Goal: Information Seeking & Learning: Learn about a topic

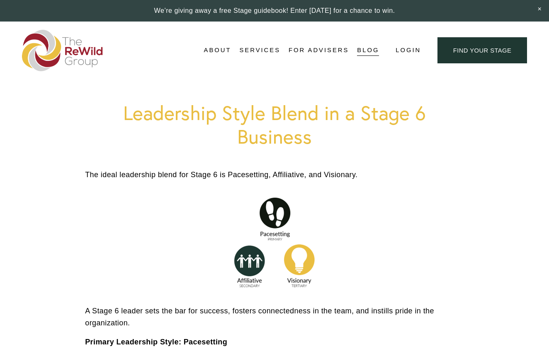
click at [270, 232] on div at bounding box center [274, 243] width 87 height 96
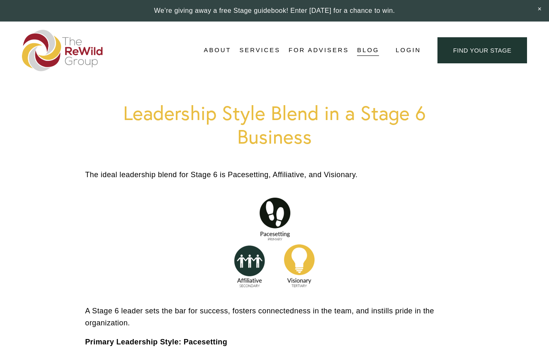
click at [272, 240] on div at bounding box center [274, 243] width 87 height 96
drag, startPoint x: 298, startPoint y: 224, endPoint x: 291, endPoint y: 224, distance: 7.0
click at [291, 224] on div at bounding box center [274, 243] width 87 height 96
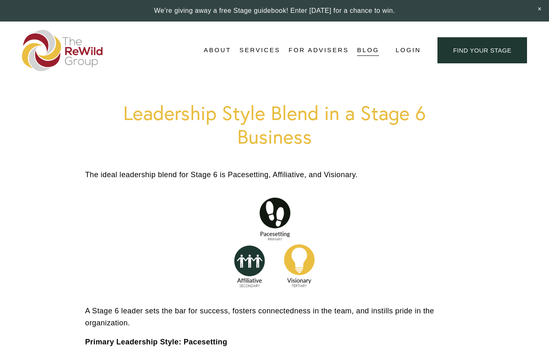
drag, startPoint x: 291, startPoint y: 224, endPoint x: 285, endPoint y: 225, distance: 6.7
click at [285, 225] on div at bounding box center [274, 243] width 87 height 96
click at [285, 223] on div at bounding box center [274, 243] width 87 height 96
click at [285, 221] on div at bounding box center [274, 243] width 87 height 96
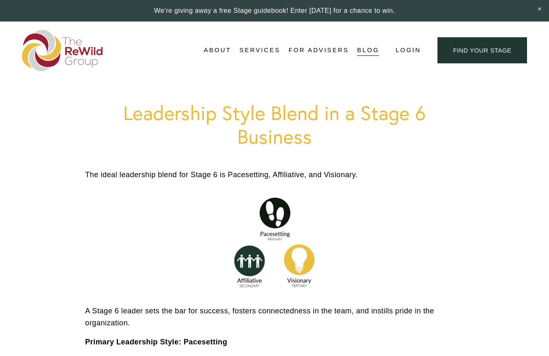
click at [285, 221] on div at bounding box center [274, 243] width 87 height 96
click at [272, 227] on div at bounding box center [274, 243] width 87 height 96
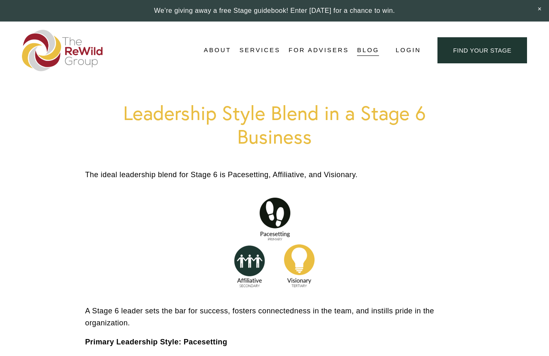
click at [272, 236] on div at bounding box center [274, 243] width 87 height 96
click at [270, 245] on div at bounding box center [274, 243] width 87 height 96
click at [248, 251] on div at bounding box center [274, 243] width 87 height 96
click at [277, 233] on div at bounding box center [274, 243] width 87 height 96
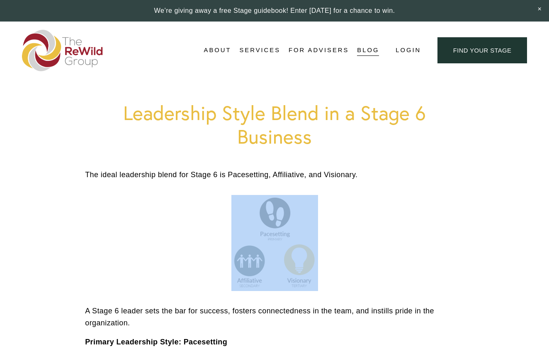
click at [277, 233] on div at bounding box center [274, 243] width 87 height 96
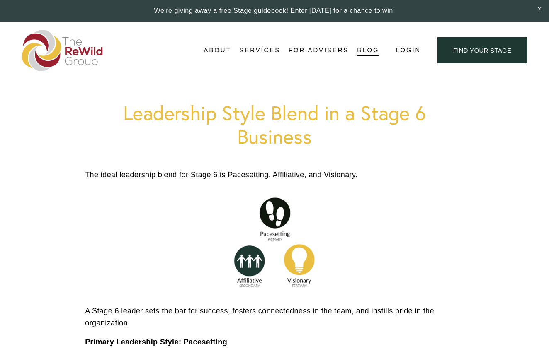
click at [268, 236] on div at bounding box center [274, 243] width 87 height 96
click at [275, 257] on div at bounding box center [274, 243] width 87 height 96
drag, startPoint x: 334, startPoint y: 192, endPoint x: 238, endPoint y: 262, distance: 118.2
click at [238, 262] on div at bounding box center [274, 243] width 393 height 110
click at [245, 260] on div at bounding box center [274, 243] width 87 height 96
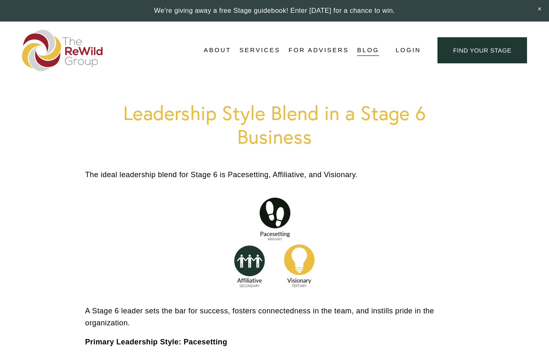
click at [246, 262] on div at bounding box center [274, 243] width 87 height 96
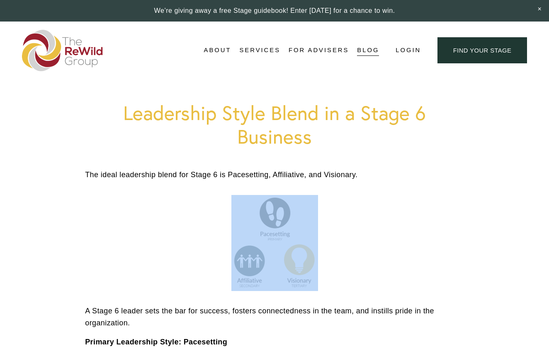
click at [246, 262] on div at bounding box center [274, 243] width 87 height 96
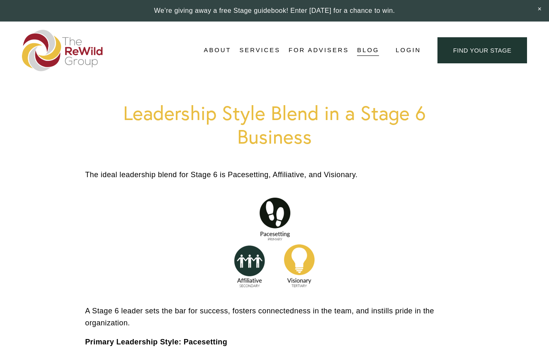
click at [272, 234] on div at bounding box center [274, 243] width 87 height 96
click at [291, 250] on div at bounding box center [274, 243] width 87 height 96
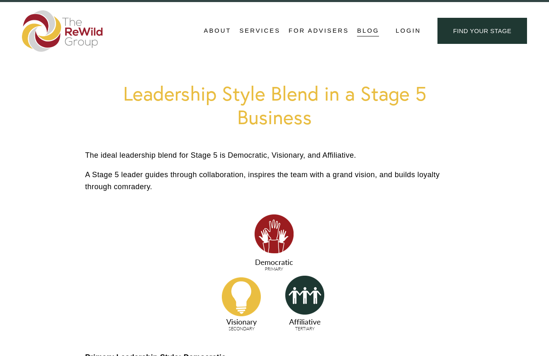
scroll to position [20, 0]
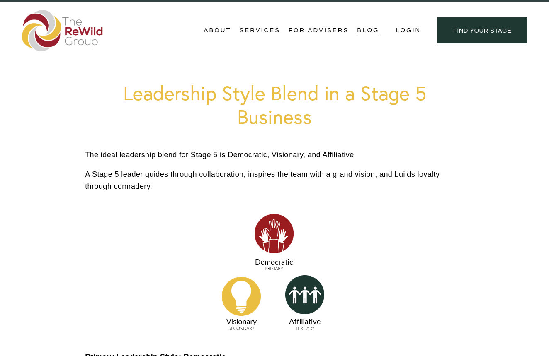
click at [470, 28] on link "find your stage" at bounding box center [482, 30] width 90 height 26
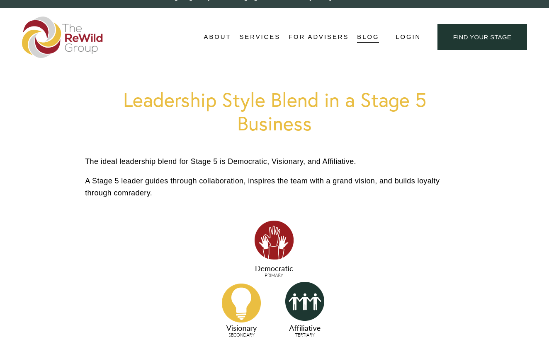
scroll to position [13, 0]
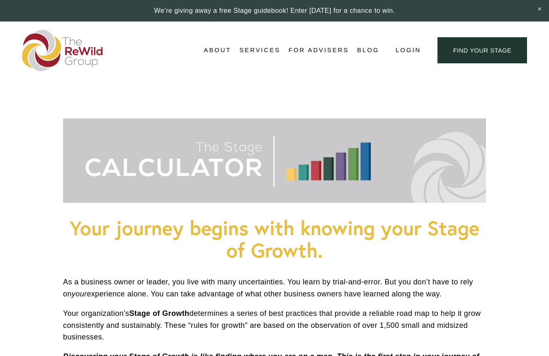
scroll to position [44, 0]
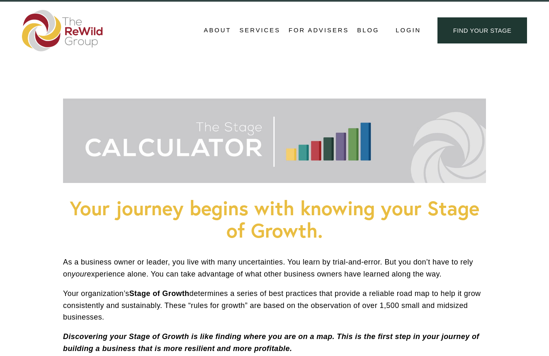
scroll to position [19, 0]
